Goal: Information Seeking & Learning: Learn about a topic

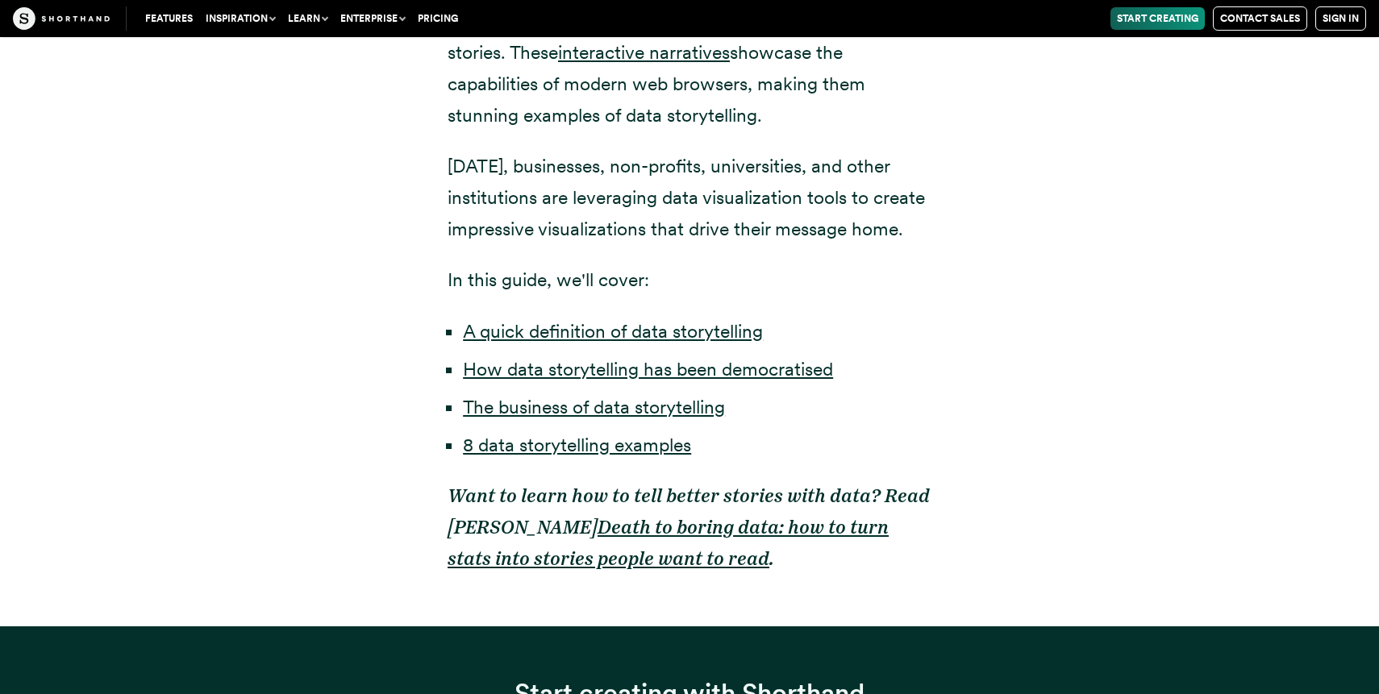
scroll to position [1137, 0]
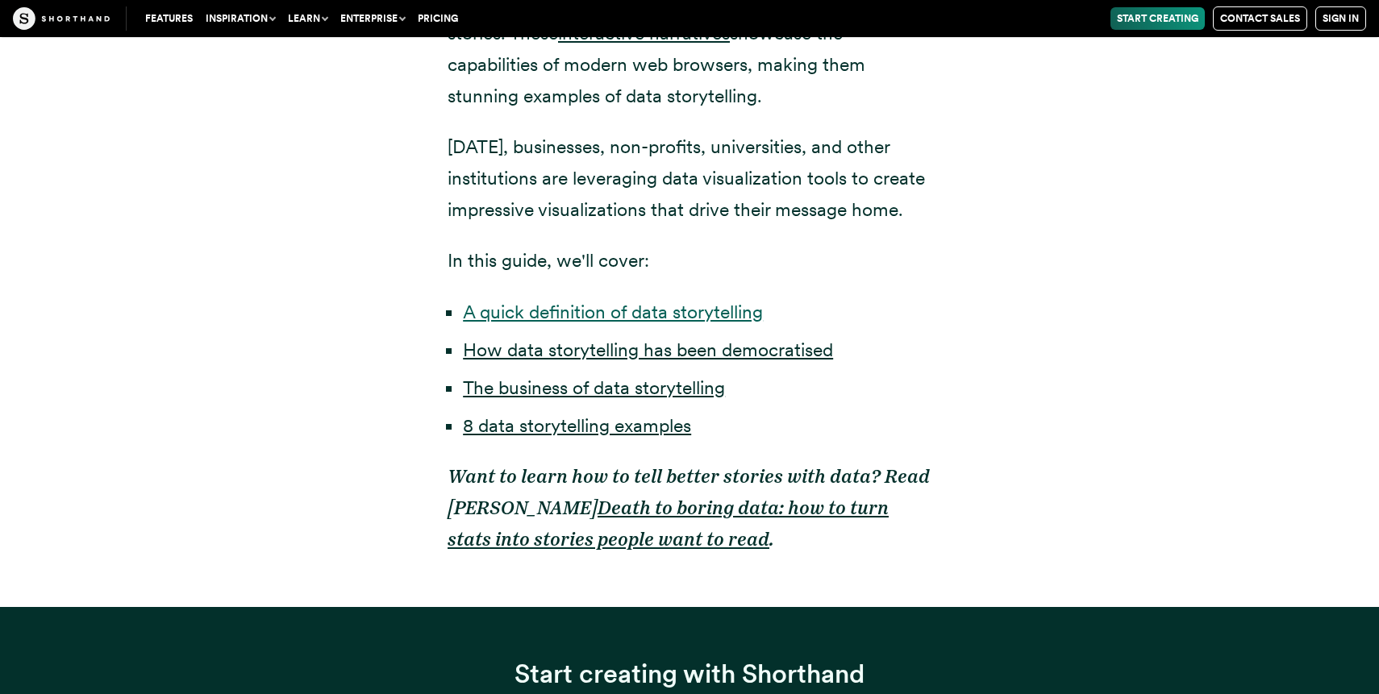
click at [544, 310] on link "A quick definition of data storytelling" at bounding box center [613, 312] width 300 height 23
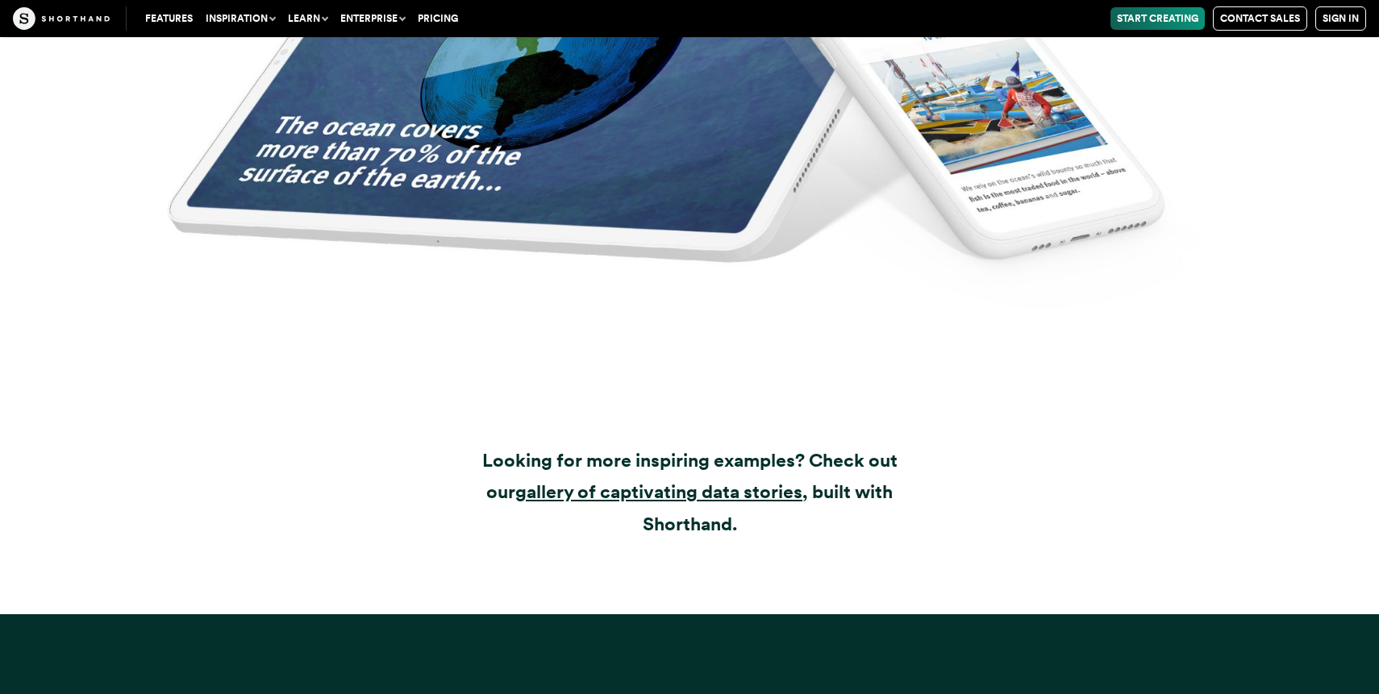
scroll to position [21171, 0]
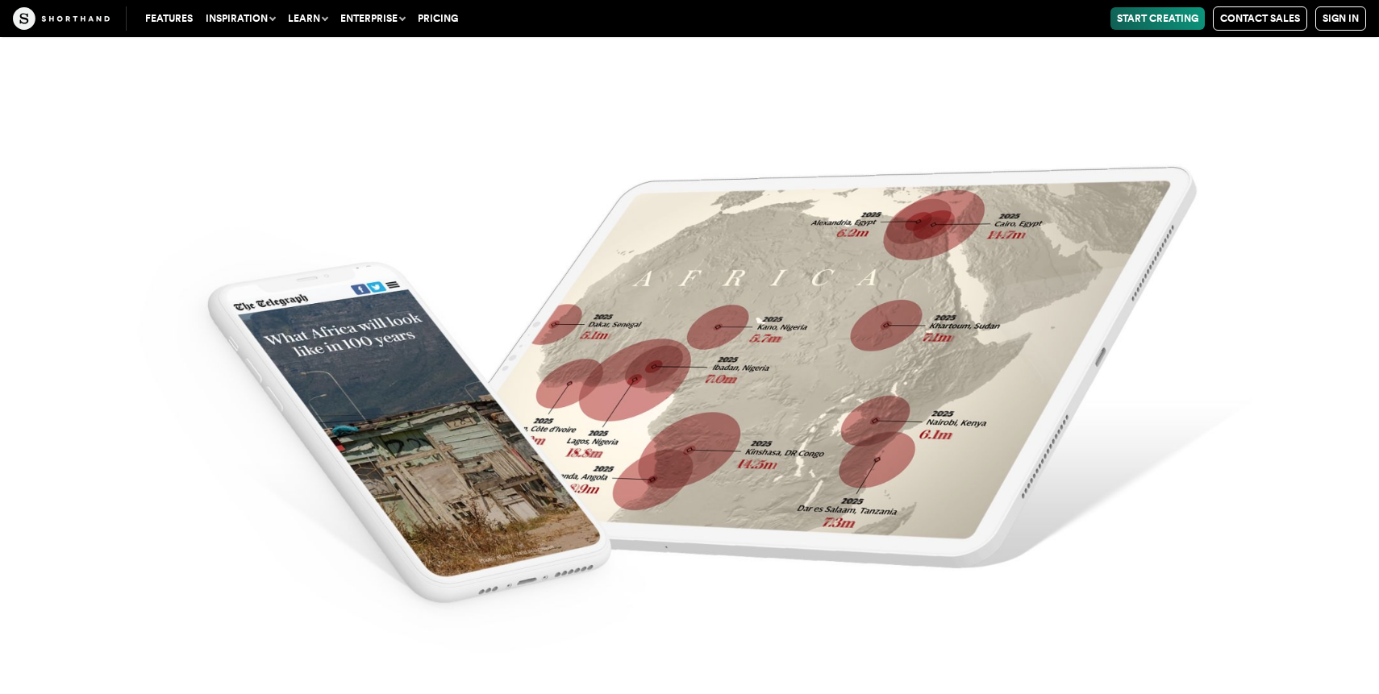
scroll to position [16366, 0]
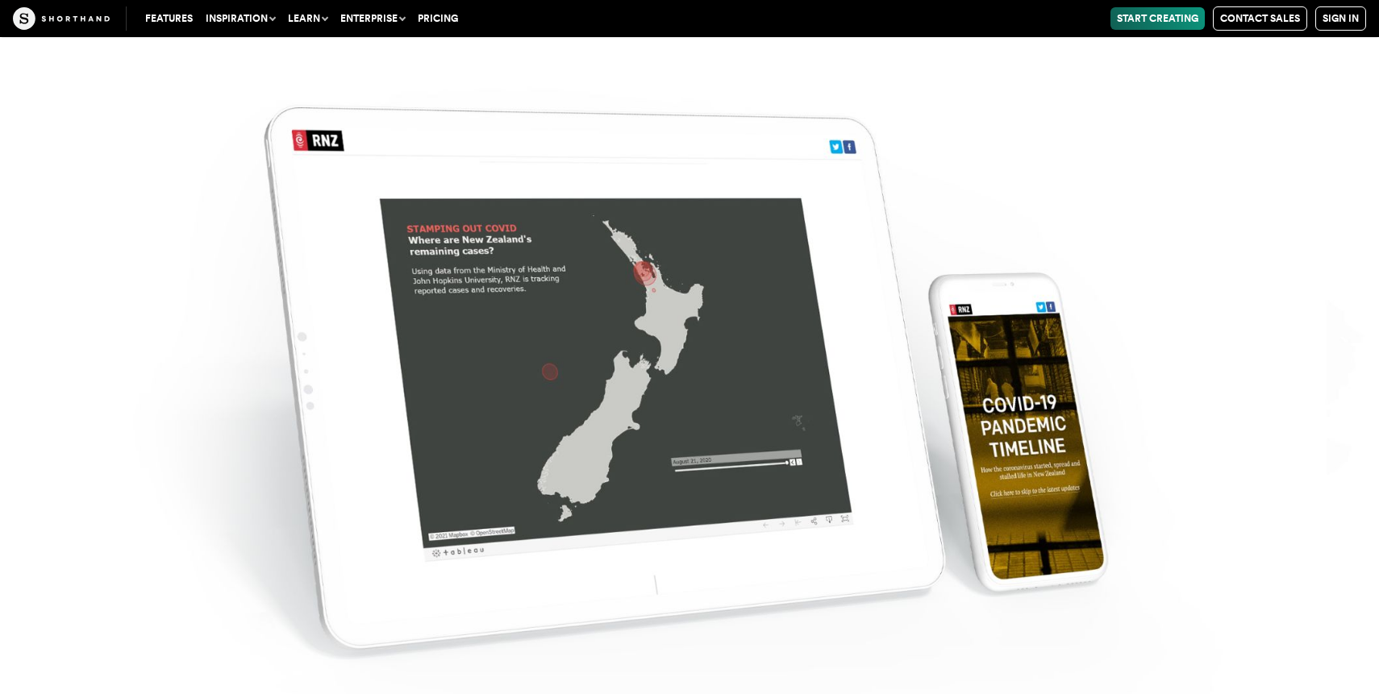
scroll to position [18051, 0]
